Goal: Task Accomplishment & Management: Manage account settings

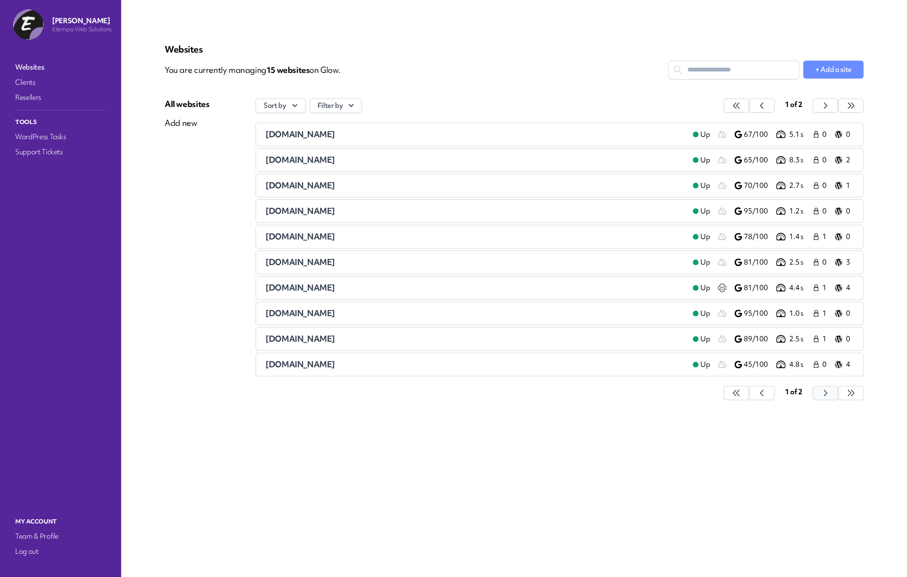
click at [749, 394] on button "button" at bounding box center [737, 393] width 26 height 14
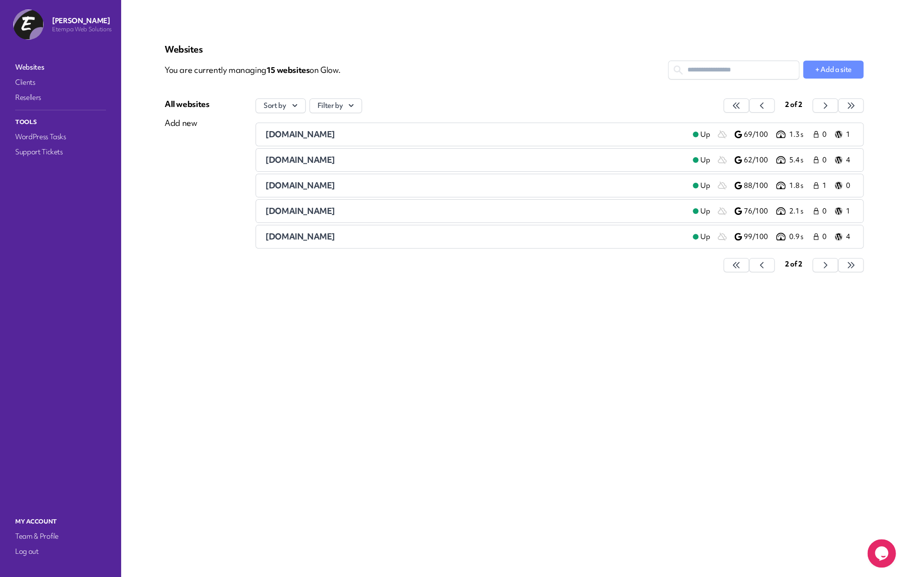
click at [330, 239] on span "philparkerfiles.co.uk" at bounding box center [301, 236] width 70 height 11
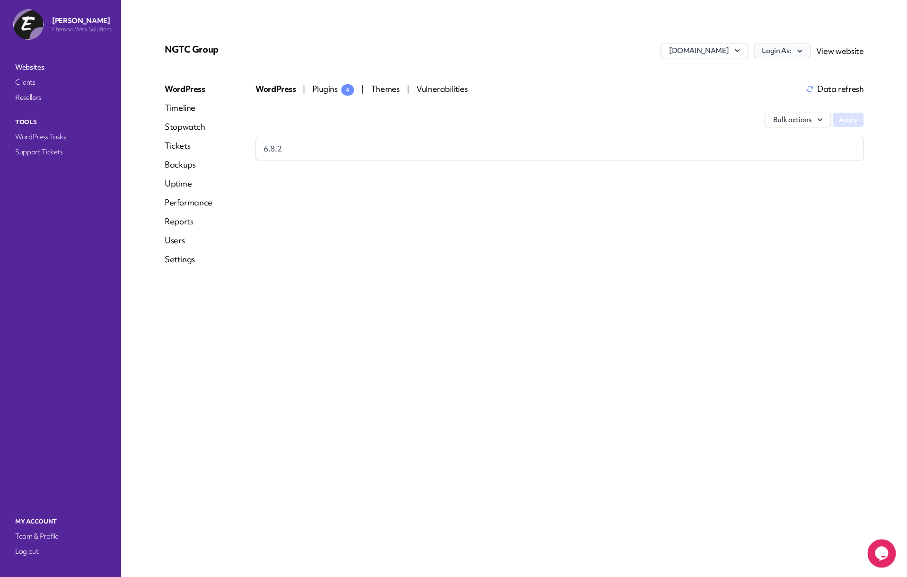
click at [790, 54] on button "Login As:" at bounding box center [782, 51] width 57 height 15
click at [407, 90] on span "Vulnerabilities 1" at bounding box center [433, 88] width 67 height 11
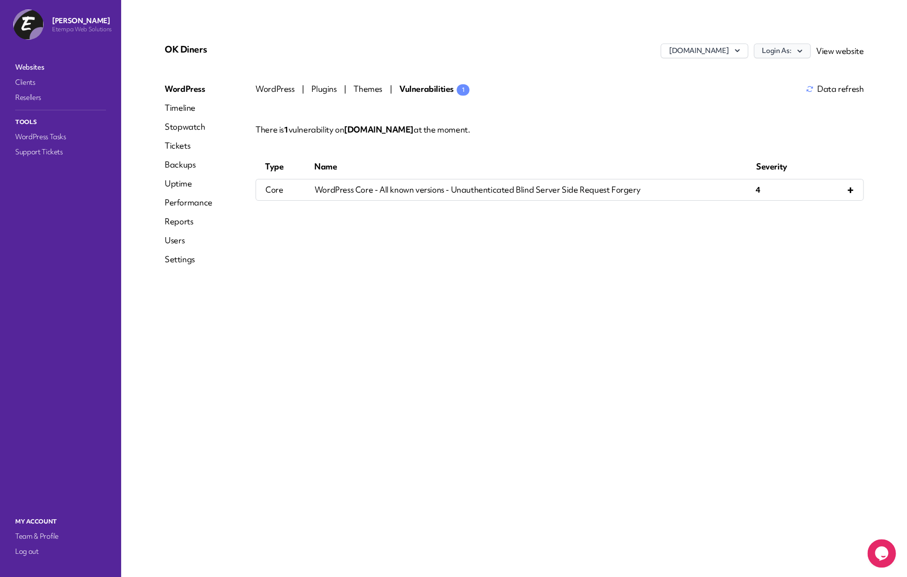
click at [769, 51] on button "Login As:" at bounding box center [782, 51] width 57 height 15
click at [742, 79] on link "Pippa Ridley" at bounding box center [757, 71] width 105 height 18
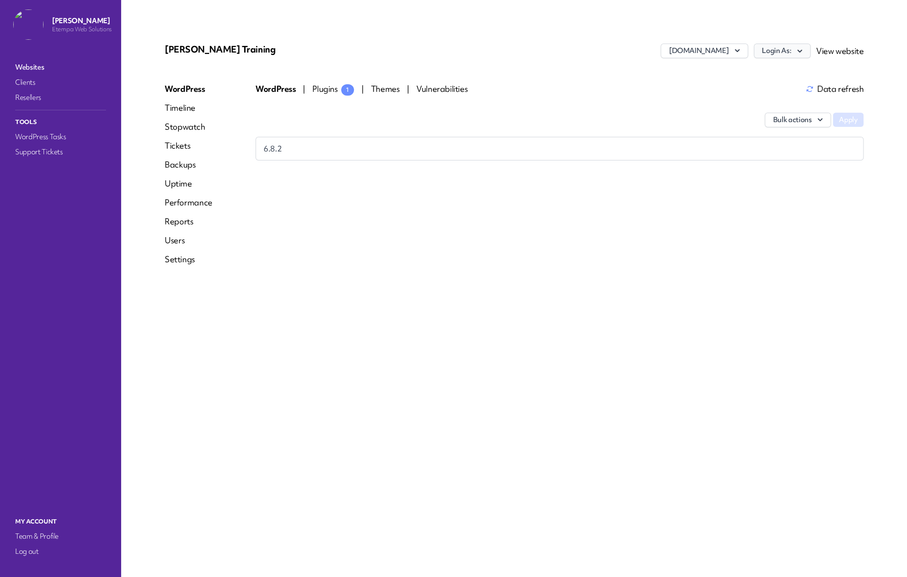
click at [784, 56] on button "Login As:" at bounding box center [782, 51] width 57 height 15
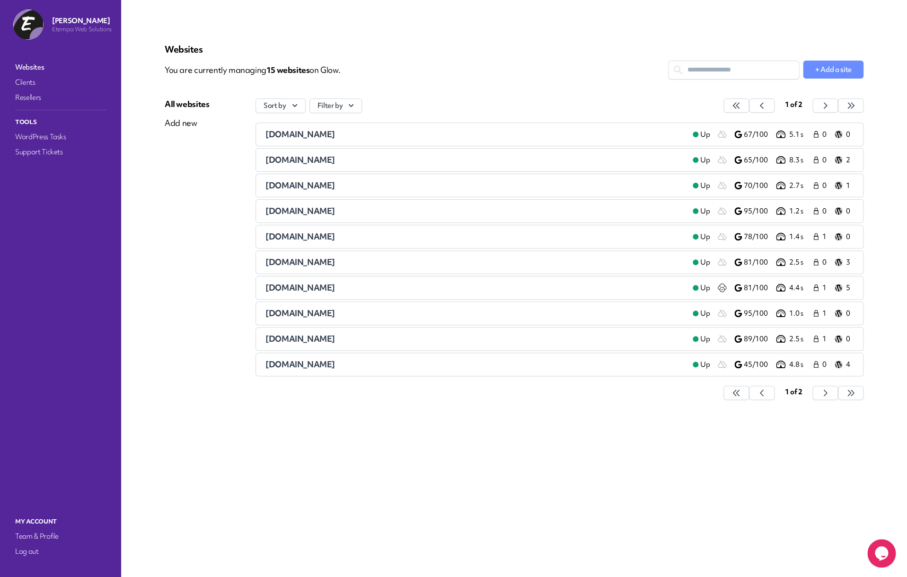
click at [304, 316] on span "[DOMAIN_NAME]" at bounding box center [301, 313] width 70 height 11
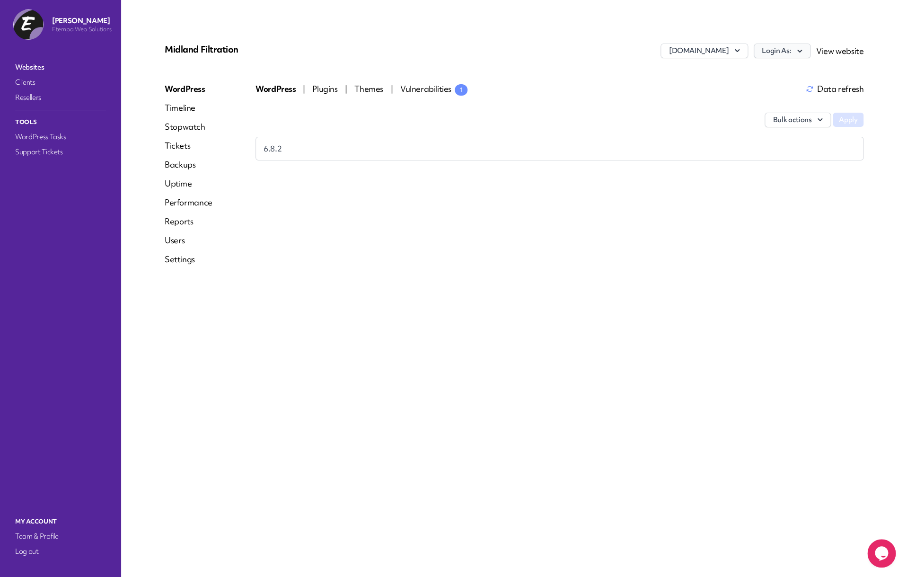
click at [776, 46] on button "Login As:" at bounding box center [782, 51] width 57 height 15
click at [46, 69] on link "Websites" at bounding box center [60, 67] width 95 height 13
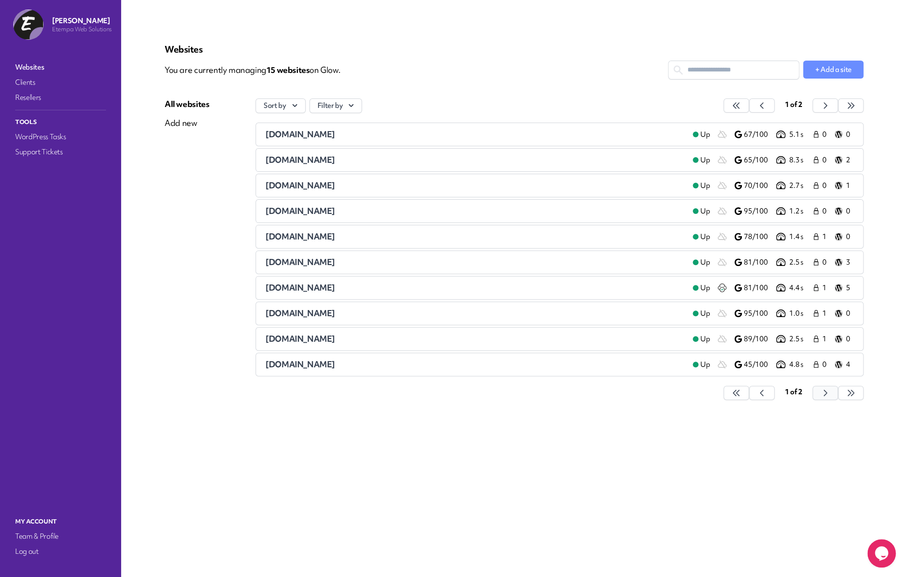
click at [741, 397] on icon "button" at bounding box center [736, 392] width 9 height 9
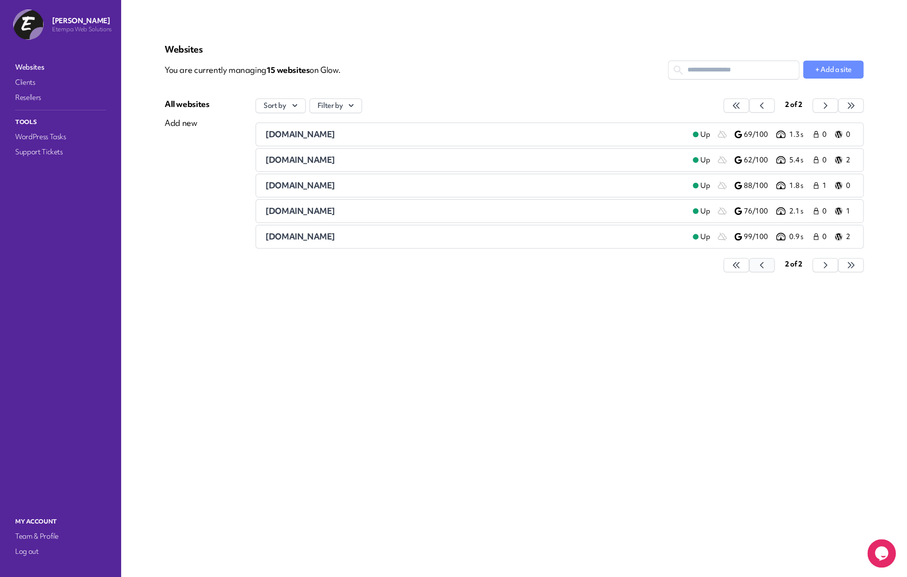
click at [749, 260] on button "button" at bounding box center [737, 265] width 26 height 14
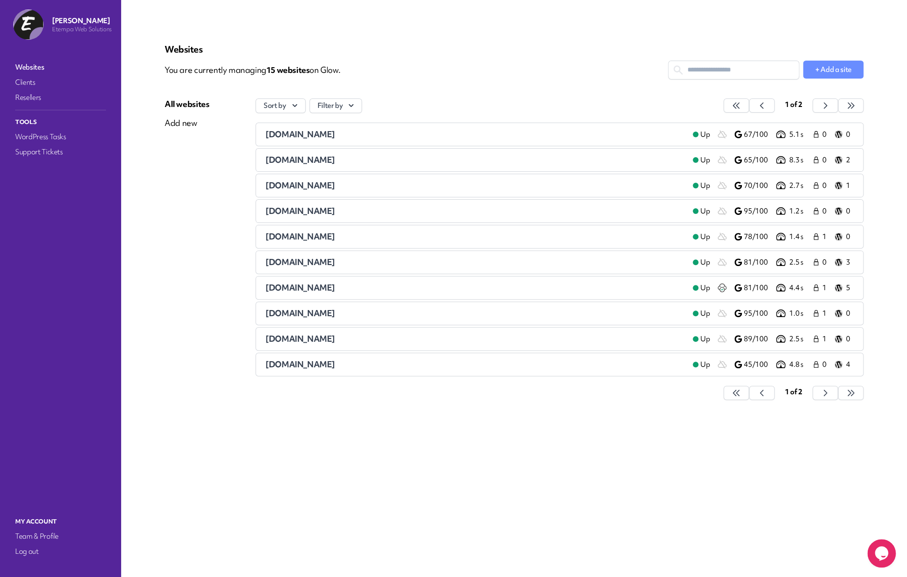
click at [292, 240] on span "londonatlarge.com" at bounding box center [301, 236] width 70 height 11
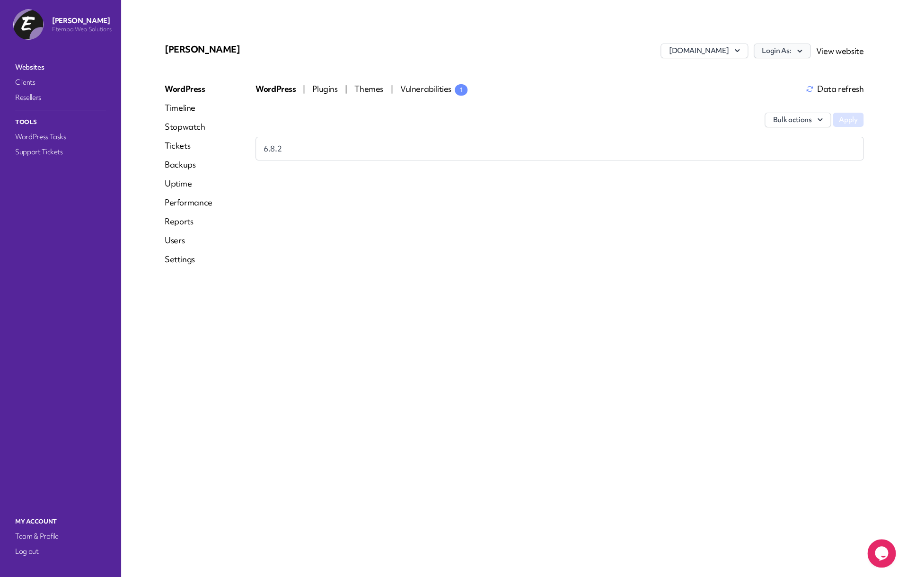
click at [803, 51] on icon "button" at bounding box center [799, 50] width 9 height 9
click at [493, 111] on div "Bulk actions Apply" at bounding box center [560, 115] width 608 height 43
click at [372, 245] on div "WordPress | Plugins | Themes | Vulnerabilities 1 Data refresh Bulk actions Appl…" at bounding box center [560, 177] width 608 height 189
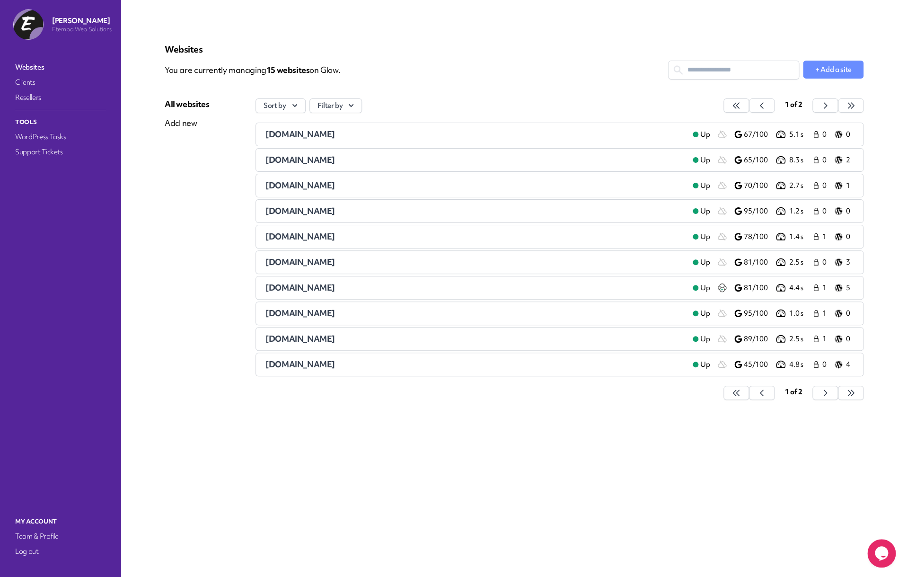
click at [297, 289] on span "matchsaver.com" at bounding box center [301, 287] width 70 height 11
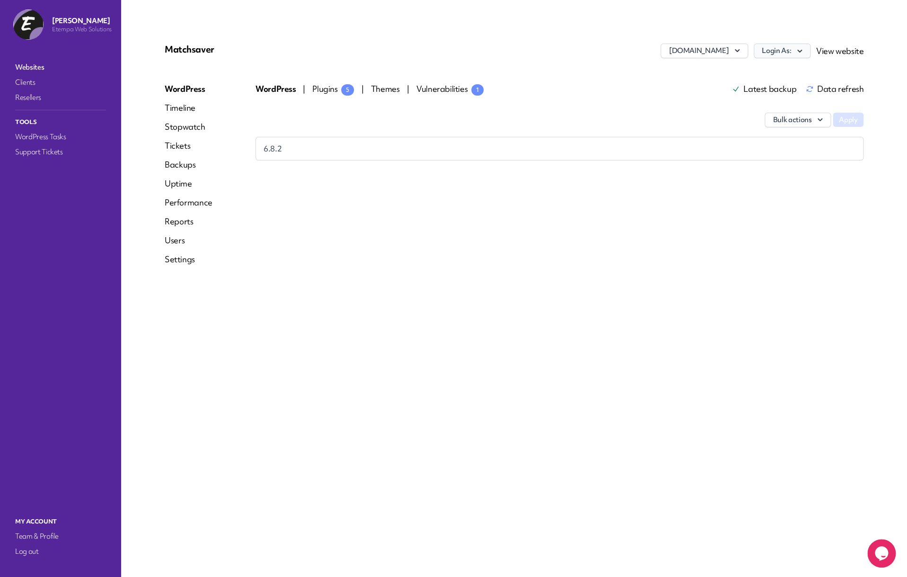
click at [780, 46] on button "Login As:" at bounding box center [782, 51] width 57 height 15
click at [350, 333] on div "Matchsaver www.matchsaver.com Login As: Pippa Ridley View website WordPress Tim…" at bounding box center [514, 288] width 744 height 531
click at [769, 53] on button "Login As:" at bounding box center [782, 51] width 57 height 15
click at [765, 68] on link "Pippa Ridley" at bounding box center [757, 71] width 105 height 18
click at [783, 56] on button "Login As:" at bounding box center [782, 51] width 57 height 15
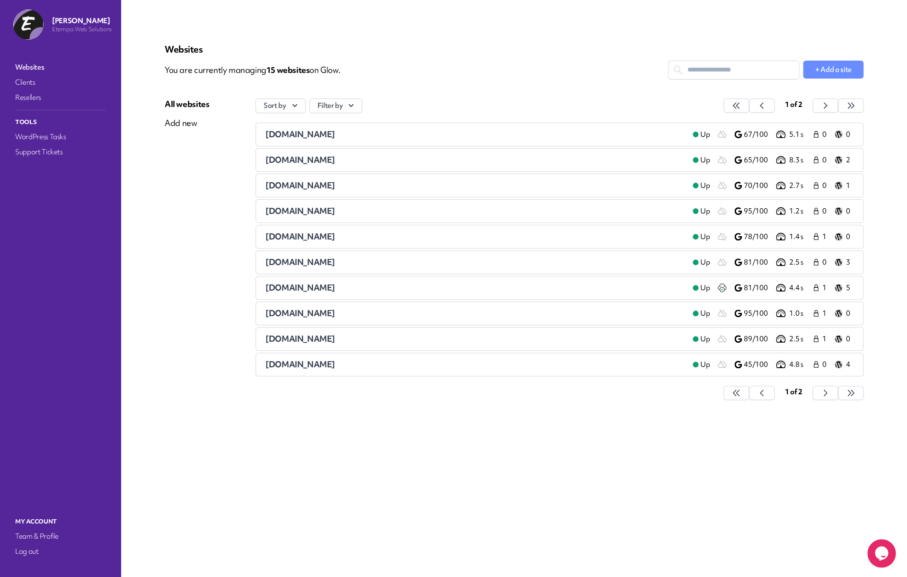
click at [306, 135] on span "arenalearning.co.uk" at bounding box center [301, 134] width 70 height 11
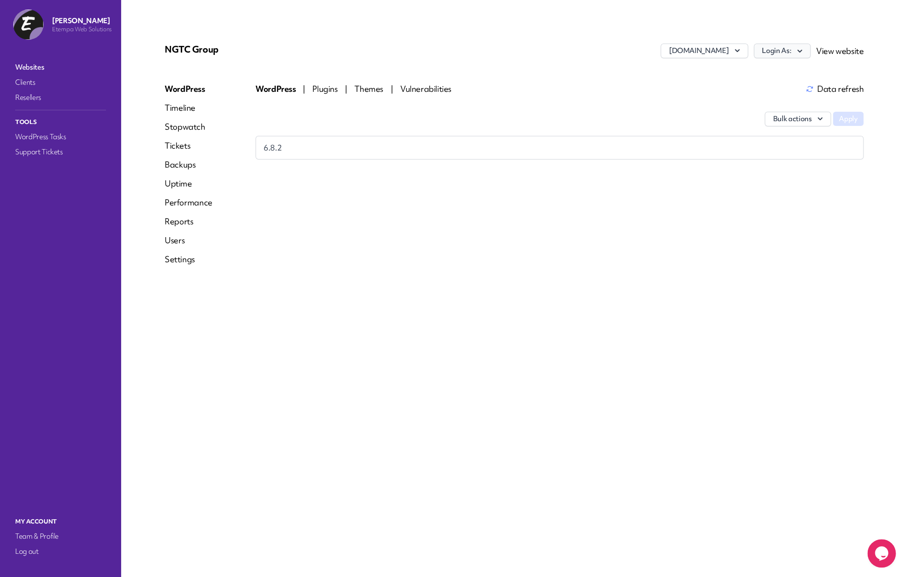
click at [799, 52] on icon "button" at bounding box center [799, 50] width 9 height 9
click at [319, 190] on div "WordPress | Plugins | Themes | Vulnerabilities Data refresh Bulk actions Apply …" at bounding box center [560, 177] width 608 height 189
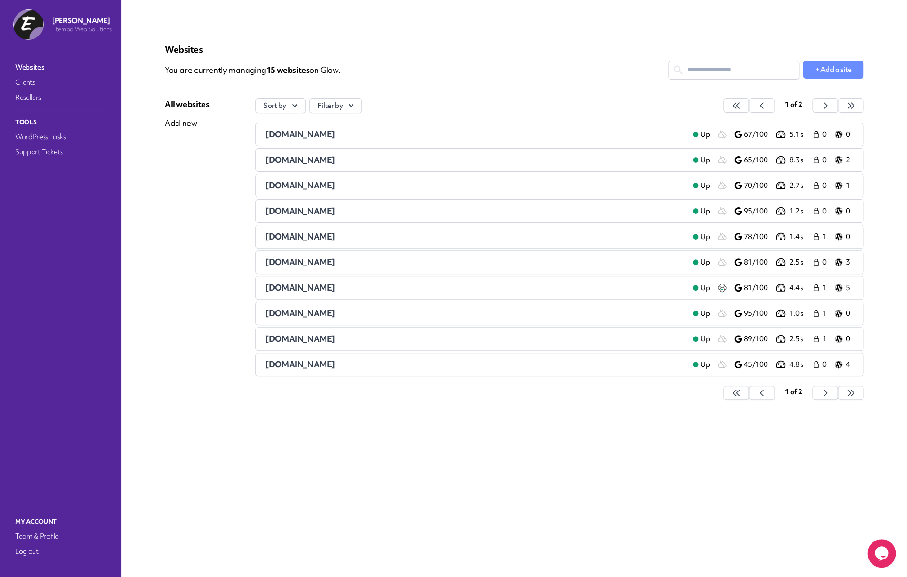
click at [299, 238] on span "londonatlarge.com" at bounding box center [301, 236] width 70 height 11
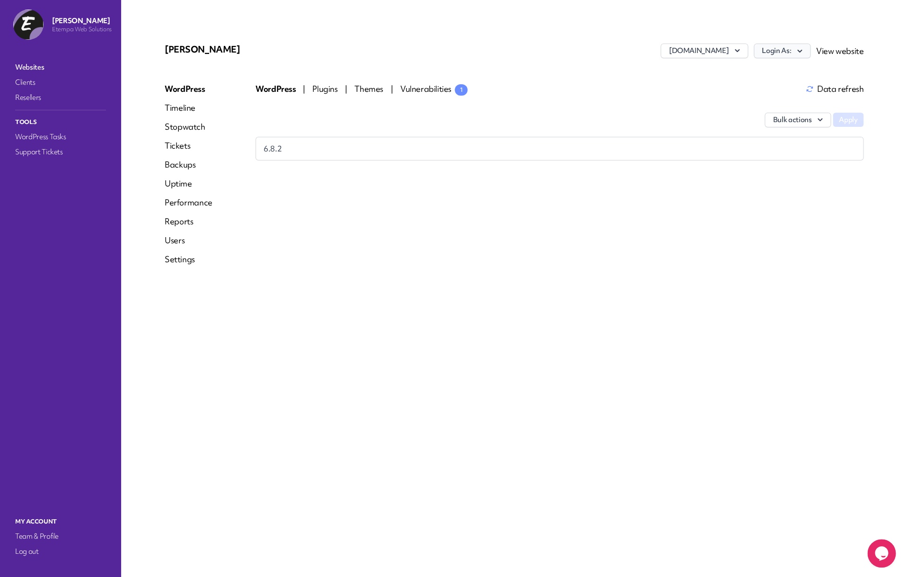
click at [787, 53] on button "Login As:" at bounding box center [782, 51] width 57 height 15
click at [769, 76] on link "Pippa Ridleu" at bounding box center [757, 71] width 105 height 18
click at [389, 204] on div "WordPress | Plugins | Themes | Vulnerabilities 1 Data refresh Bulk actions Appl…" at bounding box center [560, 177] width 608 height 189
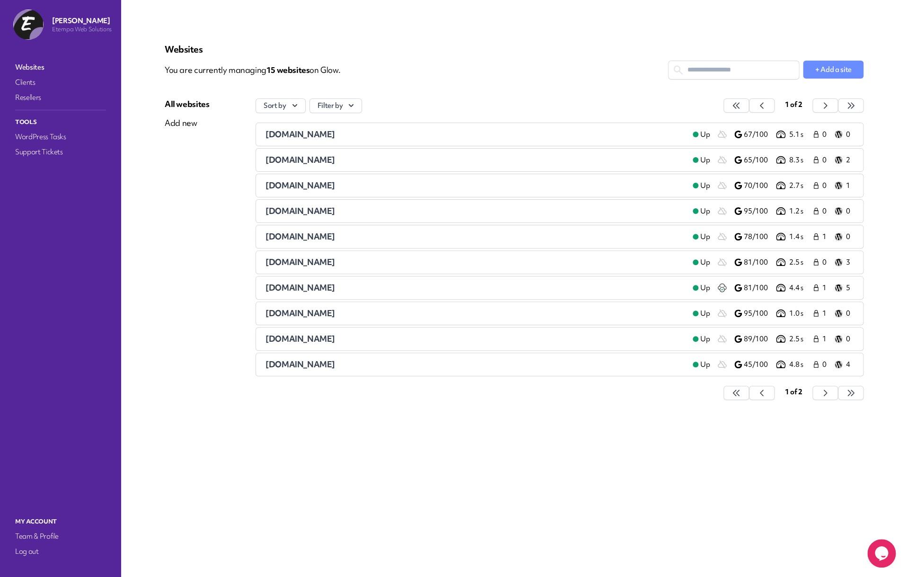
click at [327, 266] on div "love4bags.co.uk" at bounding box center [476, 262] width 420 height 11
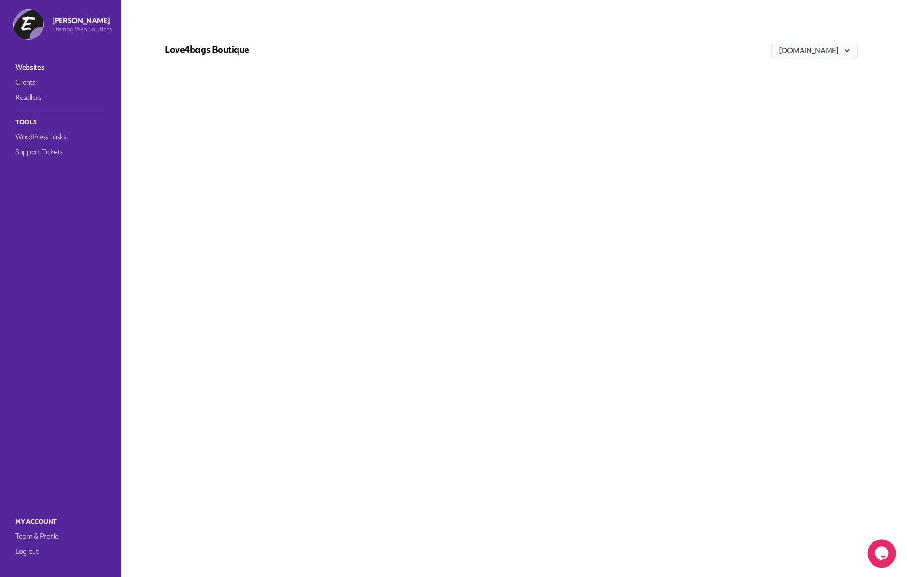
click at [804, 48] on button "www.love4bags.co.uk" at bounding box center [814, 51] width 87 height 15
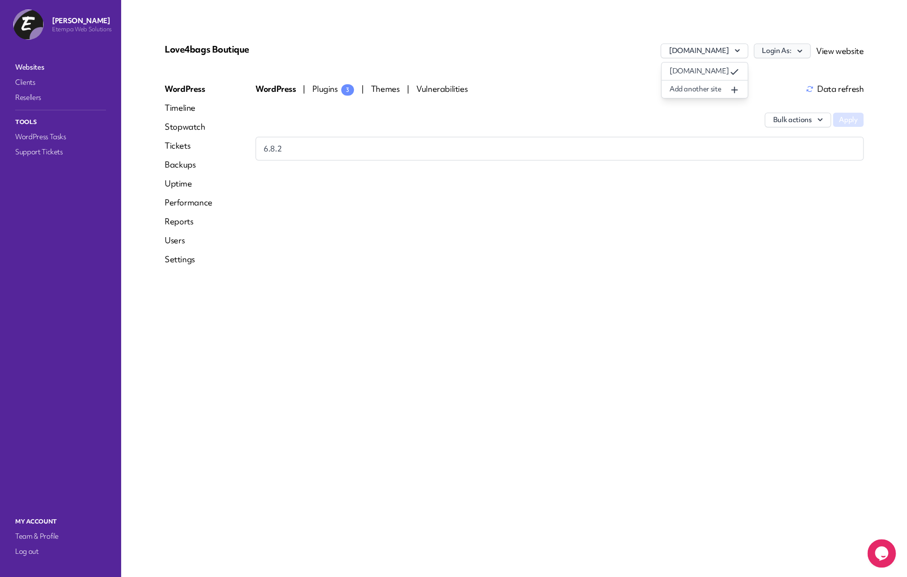
click at [777, 54] on button "Login As:" at bounding box center [782, 51] width 57 height 15
click at [770, 74] on link "Pippa Ridley" at bounding box center [757, 71] width 105 height 18
click at [44, 32] on div at bounding box center [29, 24] width 33 height 30
click at [39, 33] on img at bounding box center [28, 24] width 30 height 30
click at [35, 68] on link "Websites" at bounding box center [60, 67] width 95 height 13
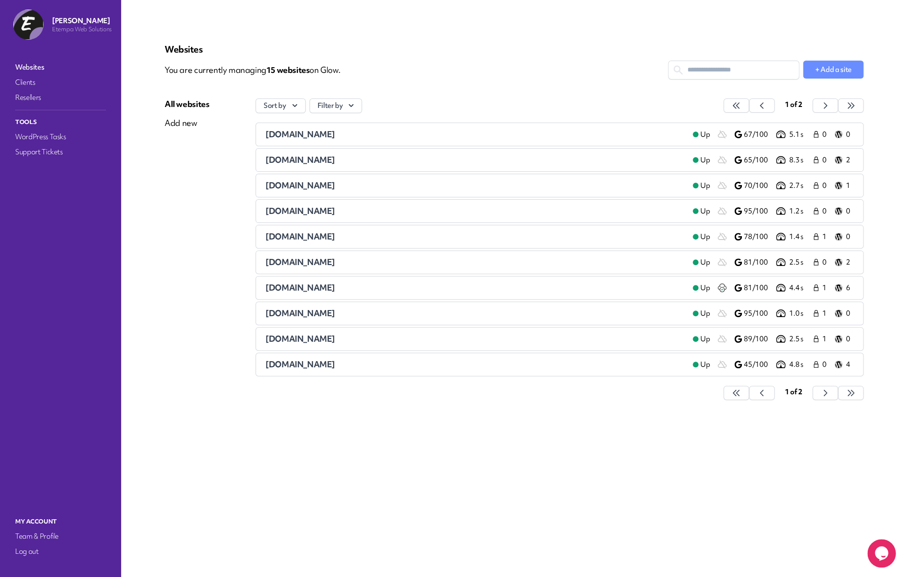
click at [732, 81] on div "Websites You are currently managing 15 website s on Glow. + Add a site All webs…" at bounding box center [514, 227] width 699 height 366
click at [726, 71] on input "text" at bounding box center [734, 70] width 130 height 18
type input "*"
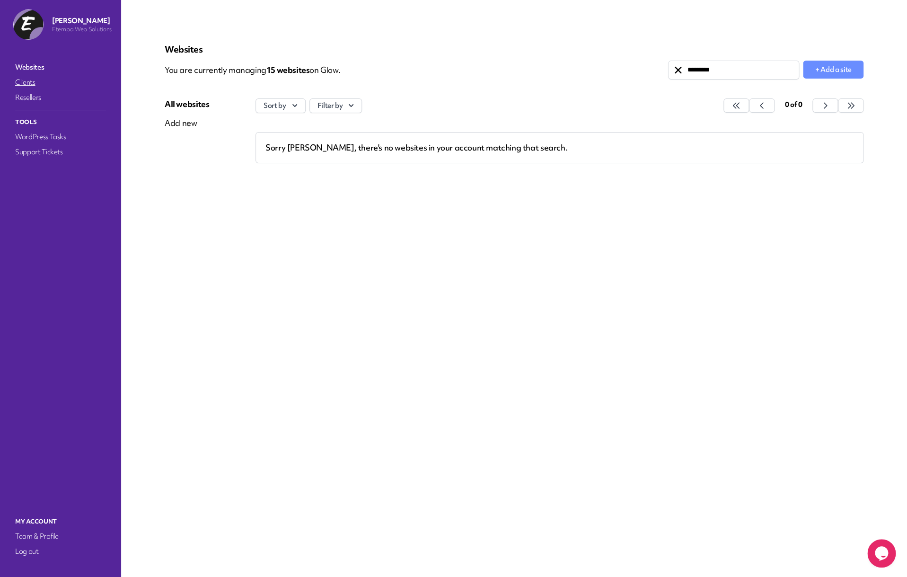
type input "*********"
click at [27, 83] on link "Clients" at bounding box center [60, 82] width 95 height 13
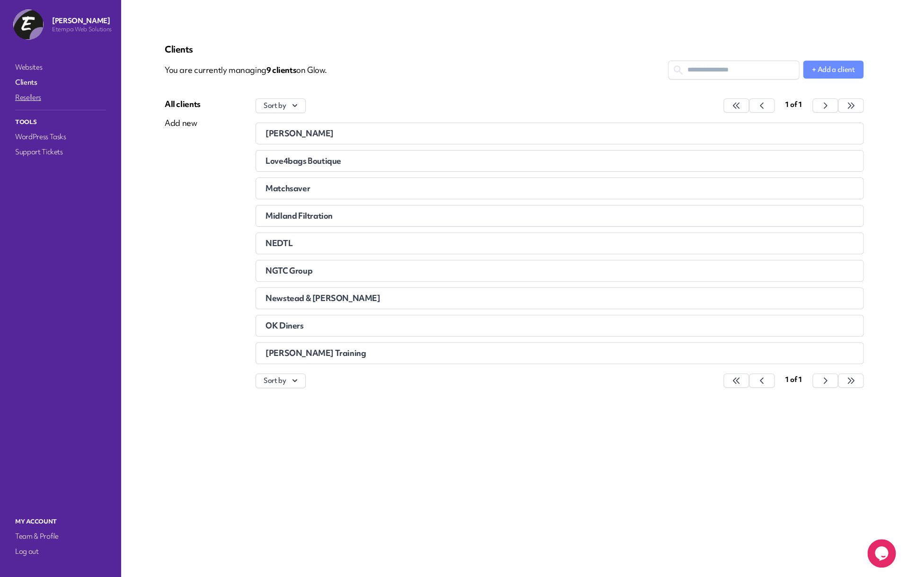
click at [35, 97] on link "Resellers" at bounding box center [60, 97] width 95 height 13
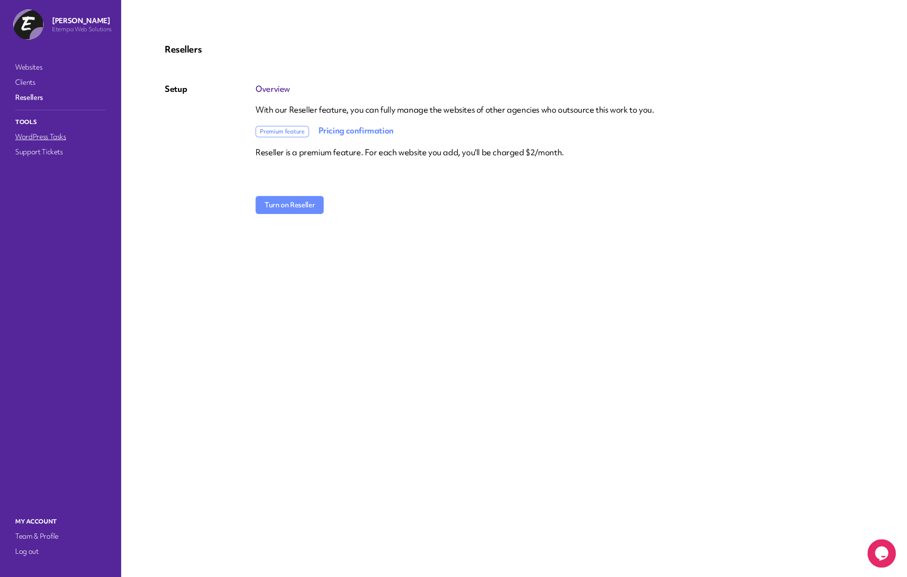
click at [45, 133] on link "WordPress Tasks" at bounding box center [60, 136] width 95 height 13
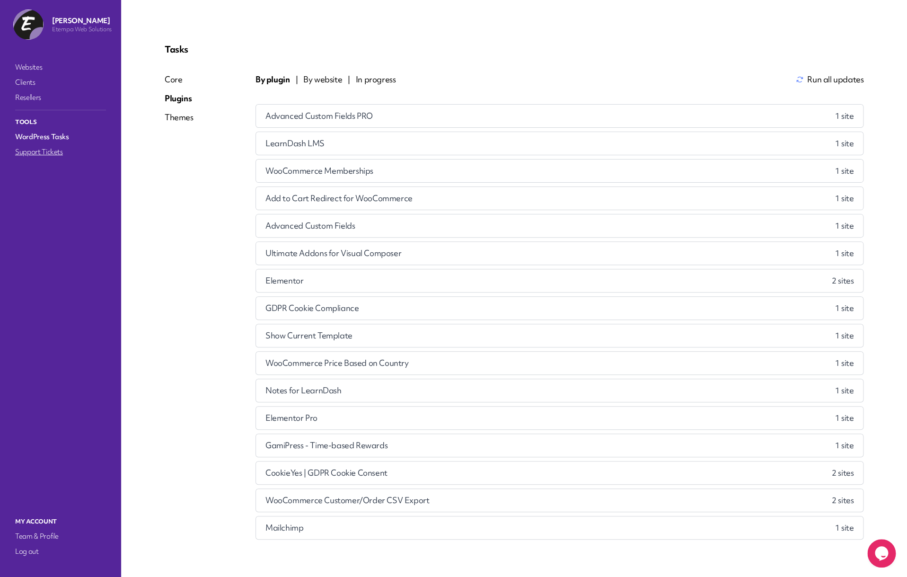
click at [57, 155] on link "Support Tickets" at bounding box center [60, 151] width 95 height 13
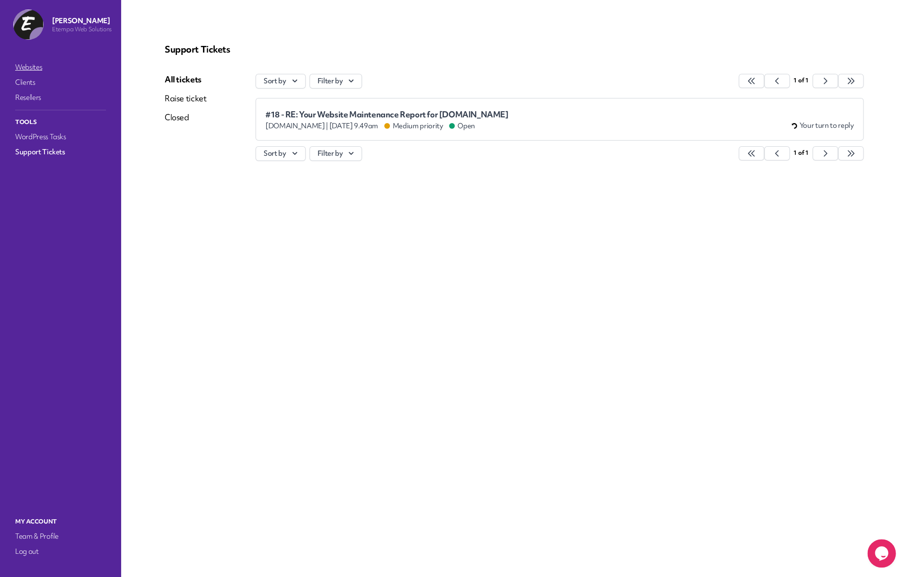
click at [43, 65] on link "Websites" at bounding box center [60, 67] width 95 height 13
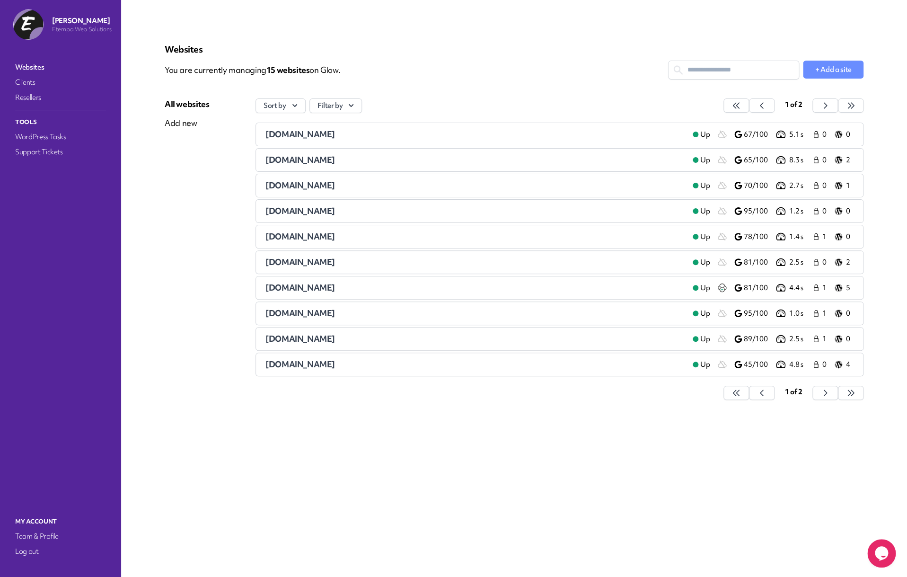
click at [306, 290] on span "matchsaver.com" at bounding box center [301, 287] width 70 height 11
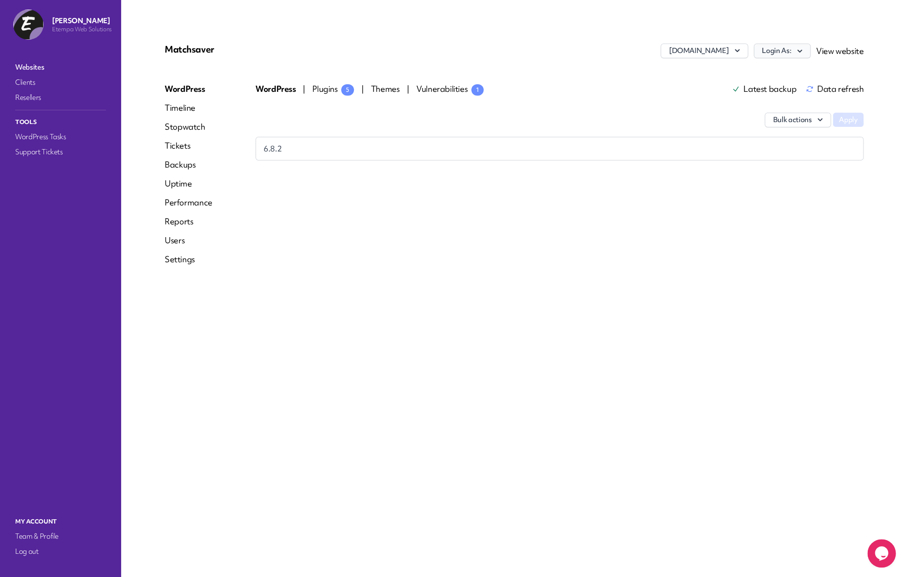
click at [762, 49] on button "Login As:" at bounding box center [782, 51] width 57 height 15
click at [734, 69] on link "Pippa Ridley" at bounding box center [757, 71] width 105 height 18
click at [44, 73] on link "Websites" at bounding box center [60, 67] width 95 height 13
click at [46, 67] on link "Websites" at bounding box center [60, 67] width 95 height 13
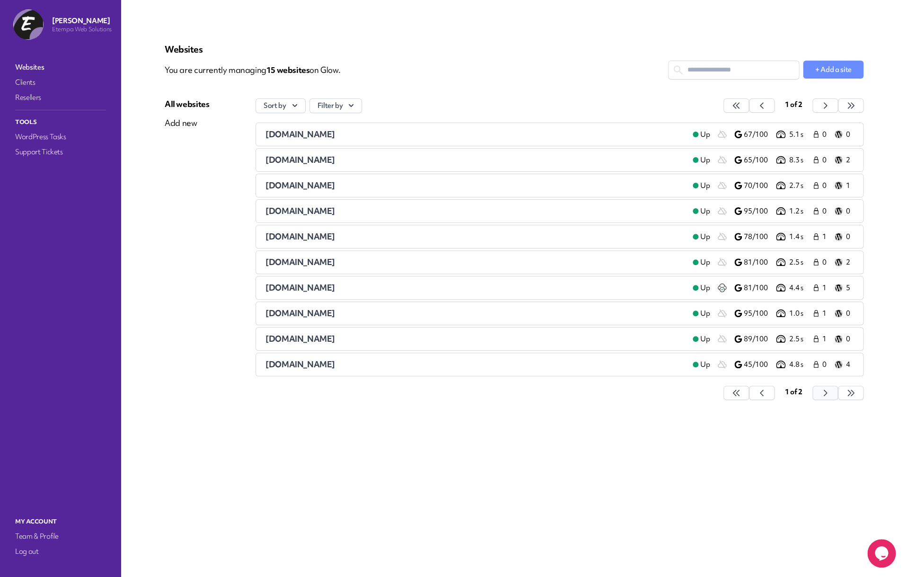
click at [741, 392] on icon "button" at bounding box center [736, 392] width 9 height 9
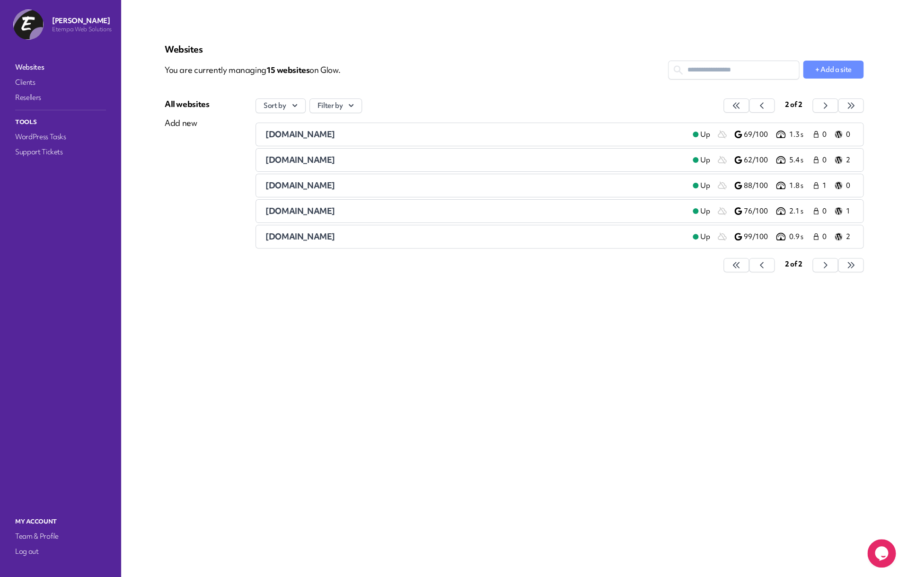
click at [277, 241] on span "philparkerfiles.co.uk" at bounding box center [301, 236] width 70 height 11
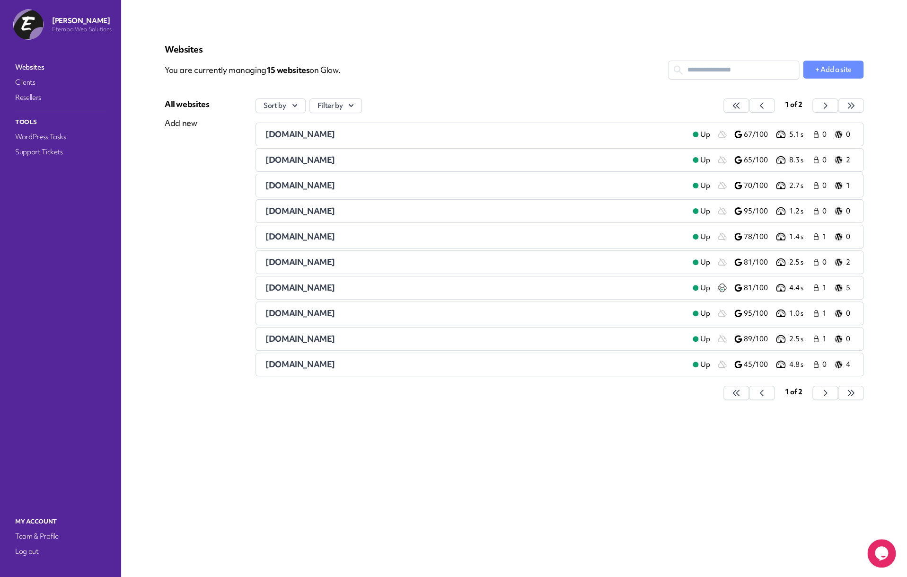
click at [831, 403] on div "Sort by Filter by 1 of 2 arenalearning.co.uk Up 67/100 5.1 s 0 0 lightningproce…" at bounding box center [560, 253] width 608 height 311
click at [749, 400] on button "button" at bounding box center [737, 393] width 26 height 14
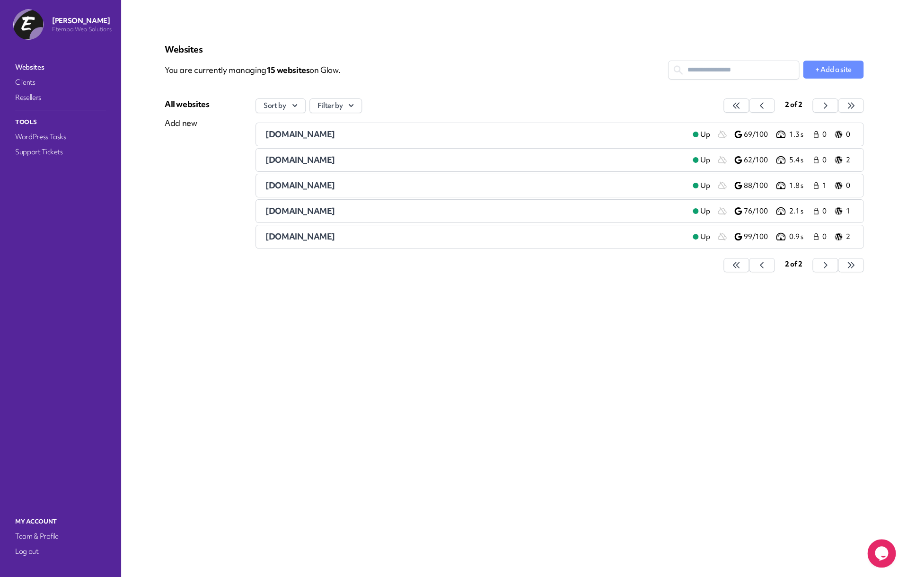
click at [294, 212] on span "philparker.org" at bounding box center [301, 210] width 70 height 11
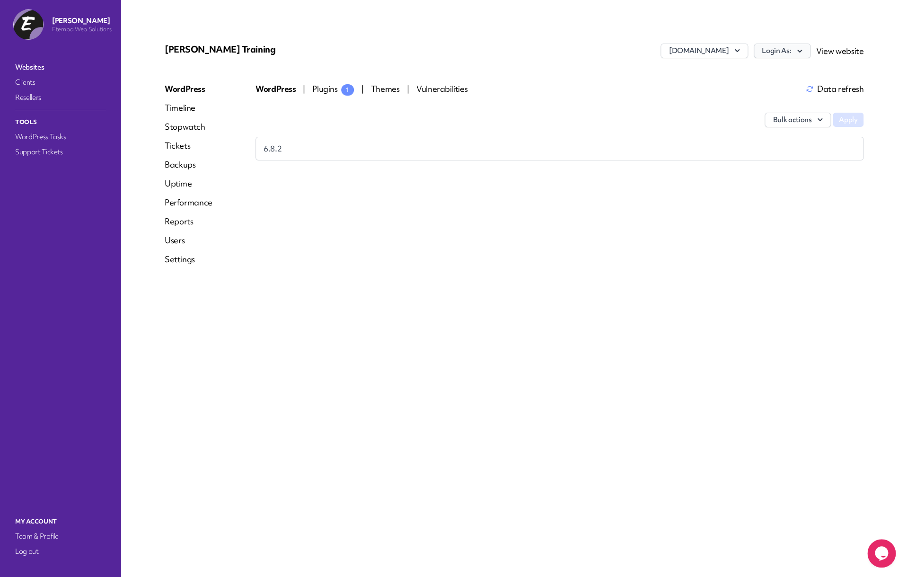
click at [787, 56] on button "Login As:" at bounding box center [782, 51] width 57 height 15
click at [774, 78] on link "etempa" at bounding box center [757, 71] width 105 height 18
click at [780, 72] on link "etempa" at bounding box center [757, 71] width 105 height 18
